Goal: Navigation & Orientation: Find specific page/section

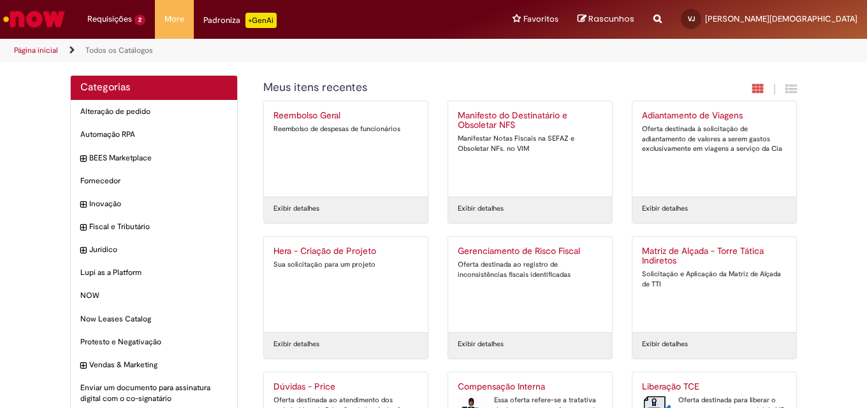
click at [34, 18] on img "Ir para a Homepage" at bounding box center [34, 18] width 66 height 25
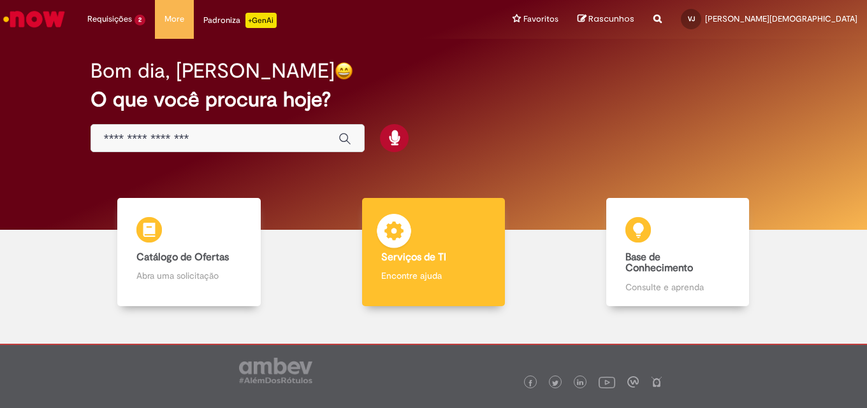
click at [425, 264] on div "Serviços de TI Serviços de TI Encontre ajuda" at bounding box center [433, 252] width 143 height 108
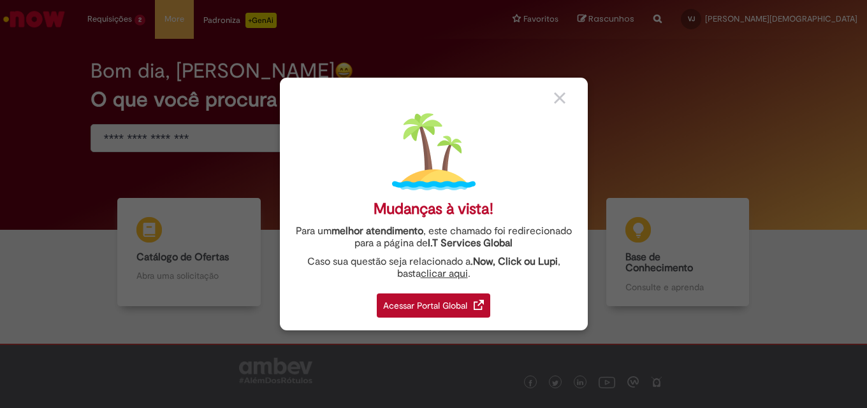
click at [467, 310] on div "Acessar Portal Global" at bounding box center [433, 306] width 113 height 24
